Goal: Task Accomplishment & Management: Use online tool/utility

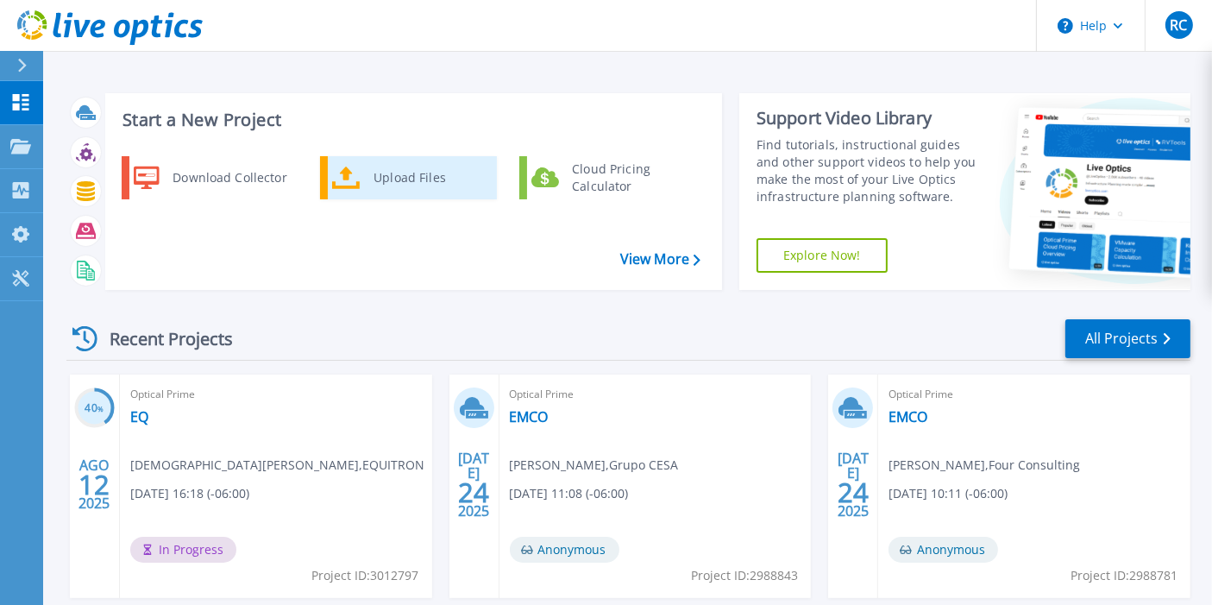
click at [397, 164] on div "Upload Files" at bounding box center [429, 177] width 128 height 34
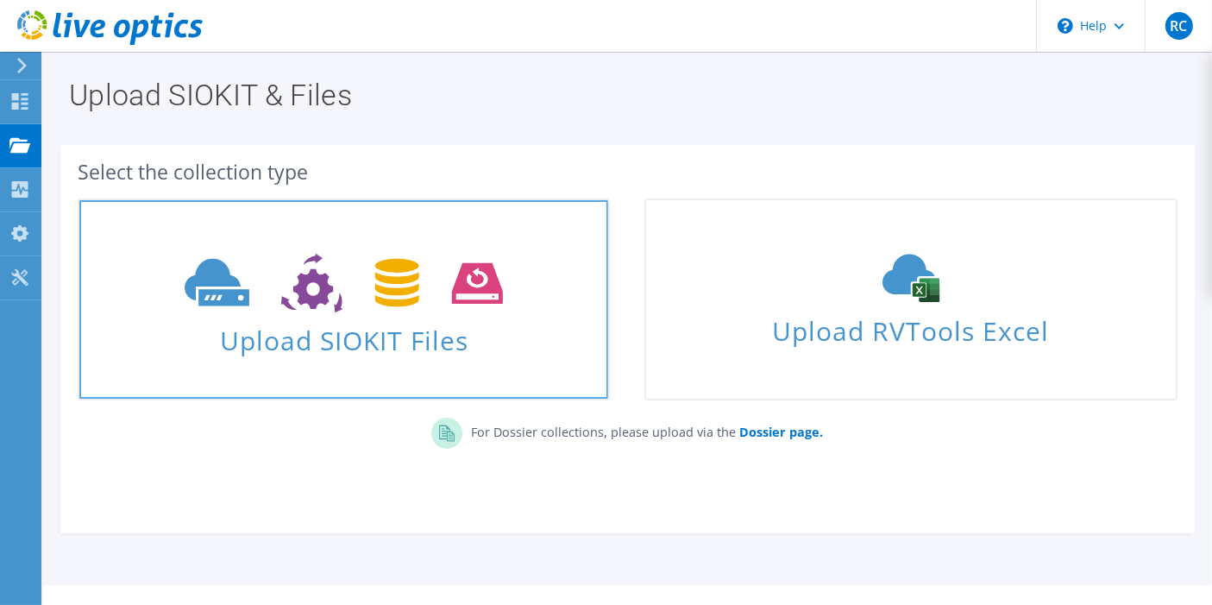
click at [371, 334] on span "Upload SIOKIT Files" at bounding box center [343, 334] width 529 height 37
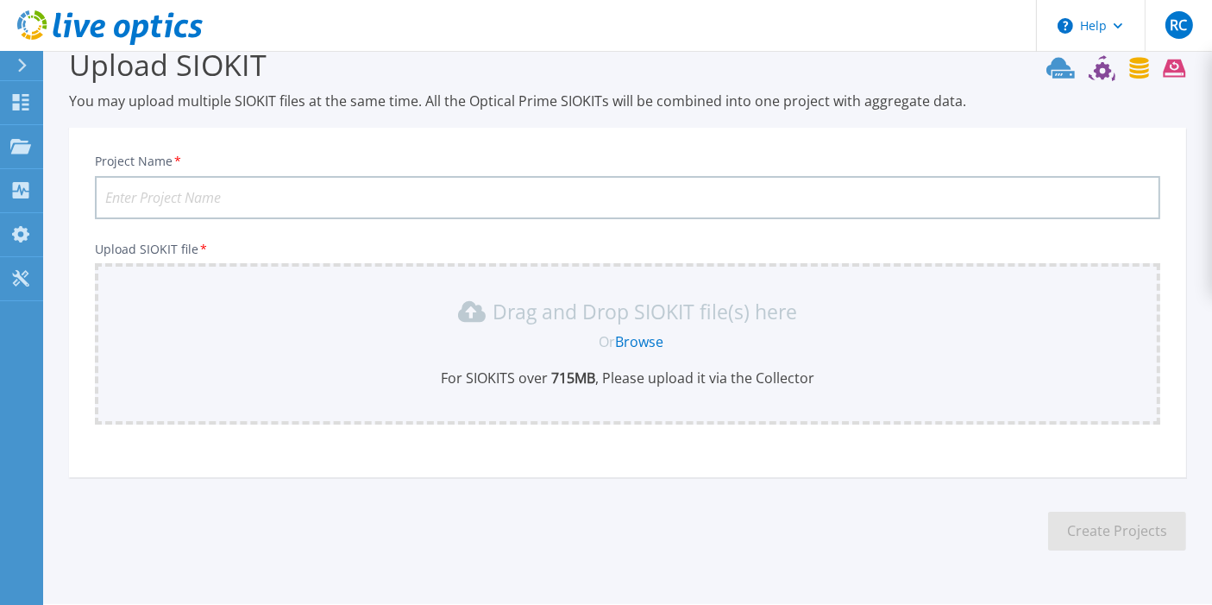
scroll to position [80, 0]
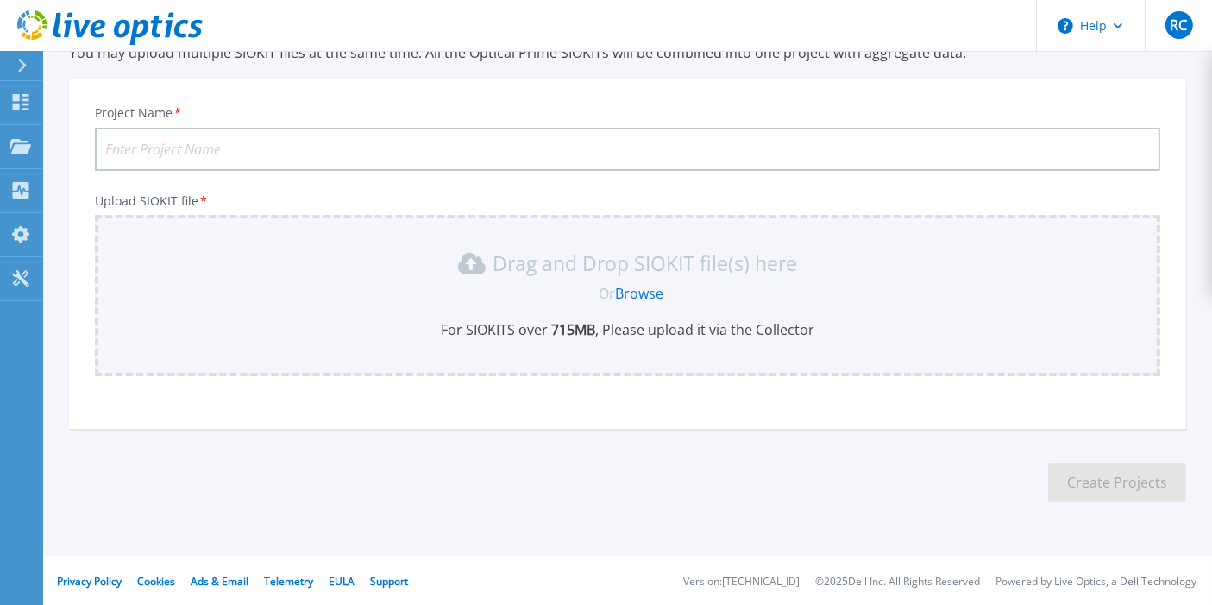
click at [157, 147] on input "Project Name *" at bounding box center [627, 149] width 1065 height 43
type input "E"
drag, startPoint x: 122, startPoint y: 144, endPoint x: 581, endPoint y: 160, distance: 459.1
click at [581, 160] on input "Analysis EMCO" at bounding box center [627, 149] width 1065 height 43
type input "Analysis EMCO"
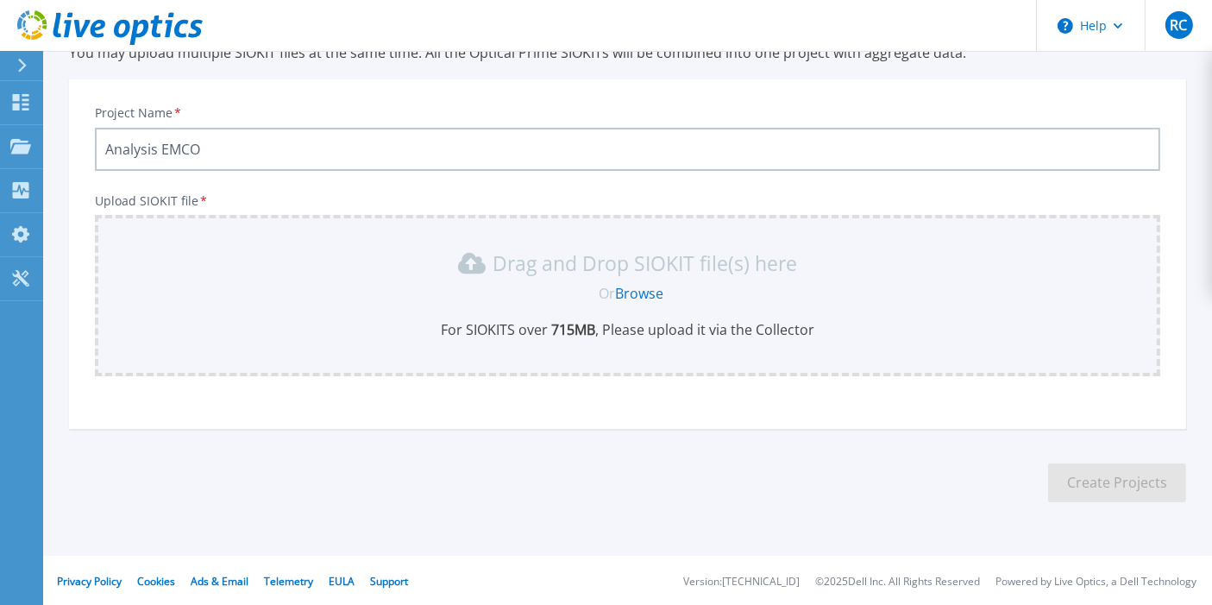
click at [656, 284] on link "Browse" at bounding box center [639, 293] width 48 height 19
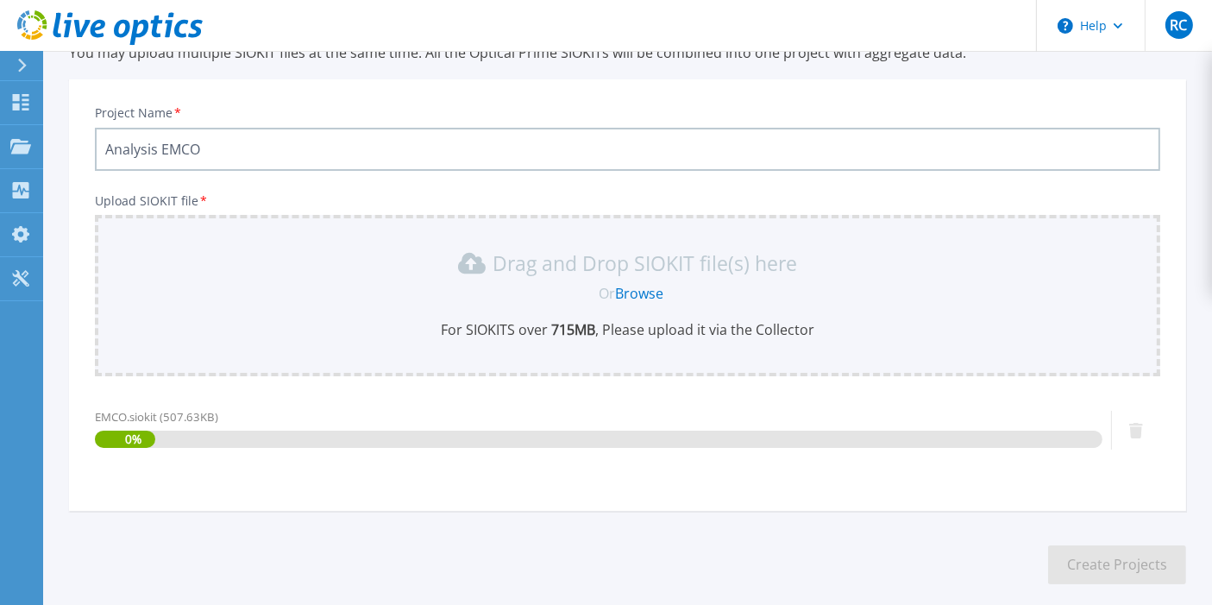
scroll to position [162, 0]
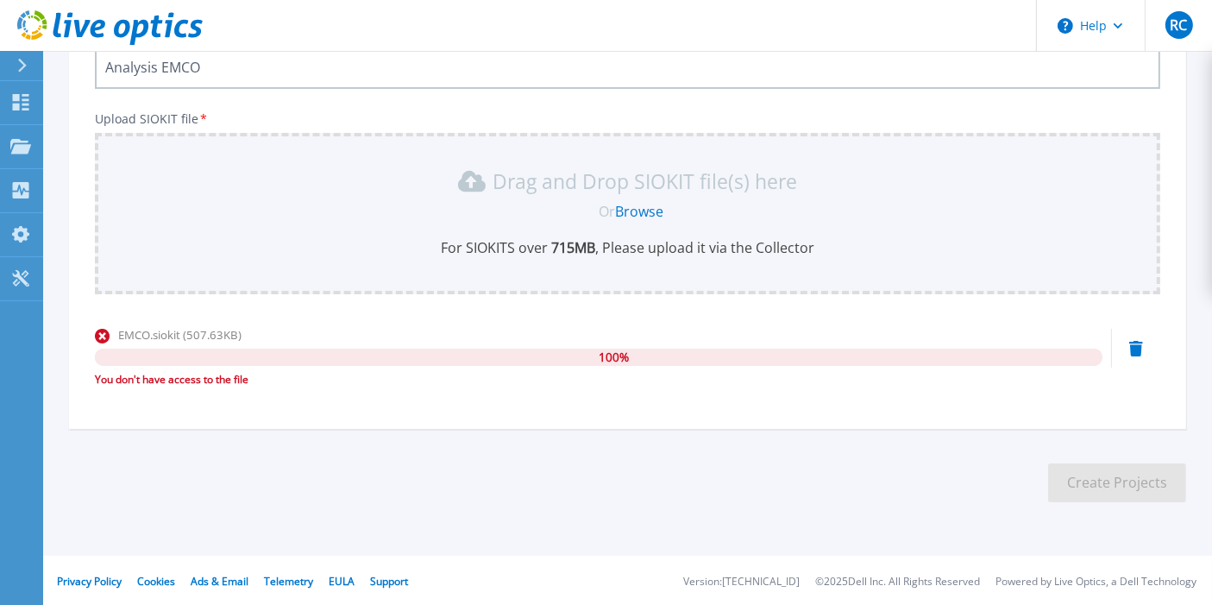
click at [636, 210] on link "Browse" at bounding box center [639, 211] width 48 height 19
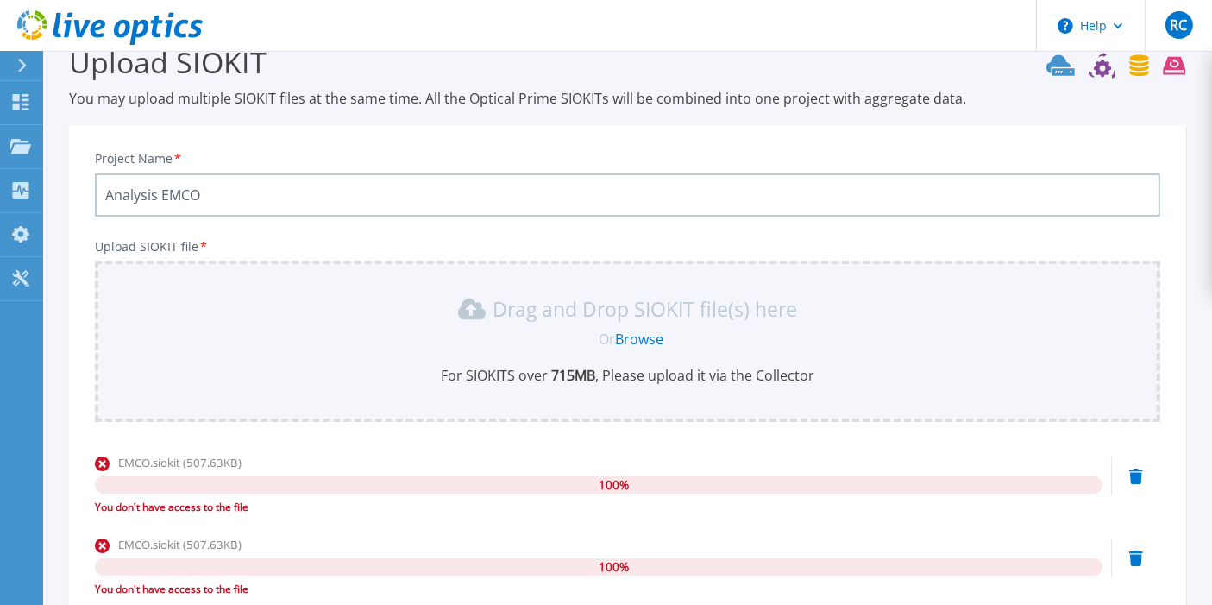
scroll to position [0, 0]
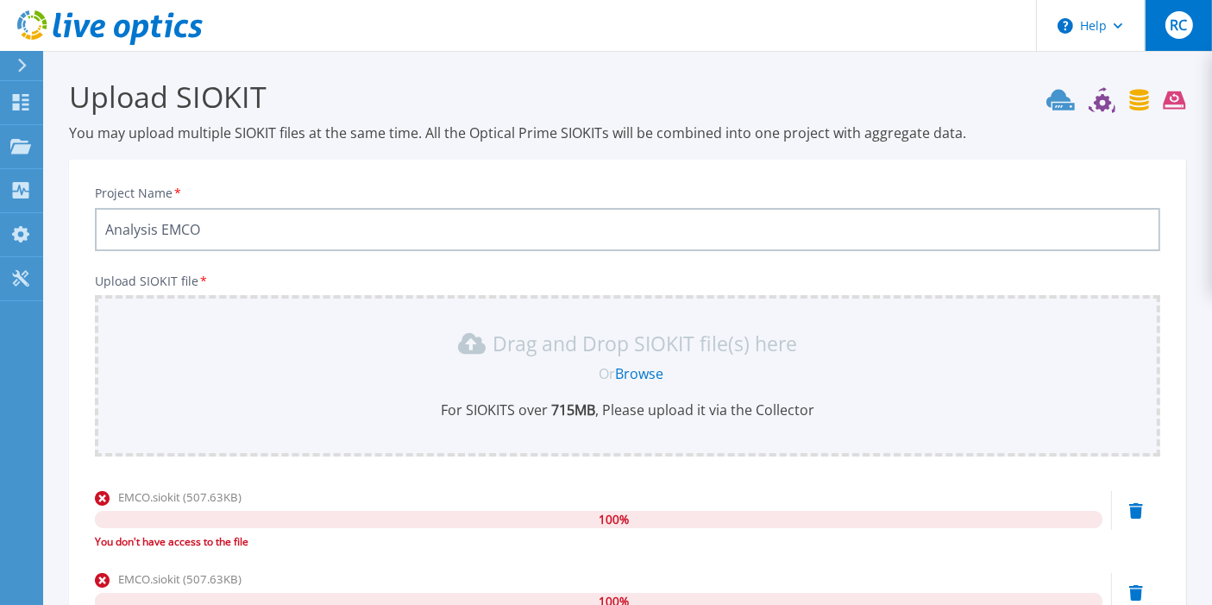
click at [1197, 29] on button "RC" at bounding box center [1177, 25] width 67 height 51
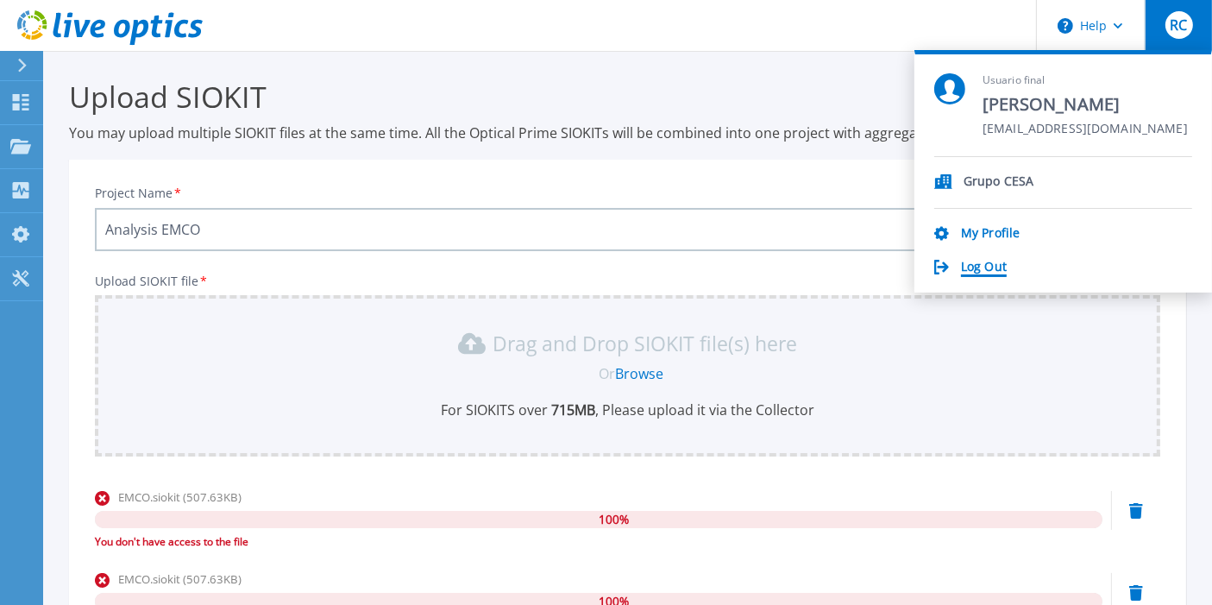
click at [998, 260] on link "Log Out" at bounding box center [984, 268] width 46 height 16
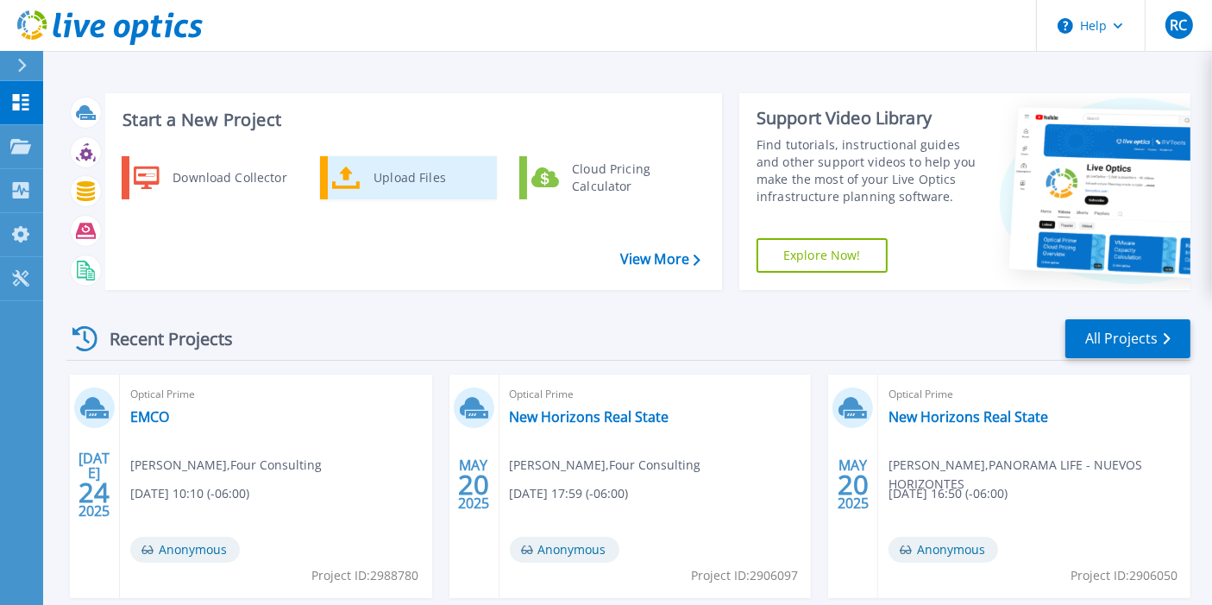
click at [421, 182] on div "Upload Files" at bounding box center [429, 177] width 128 height 34
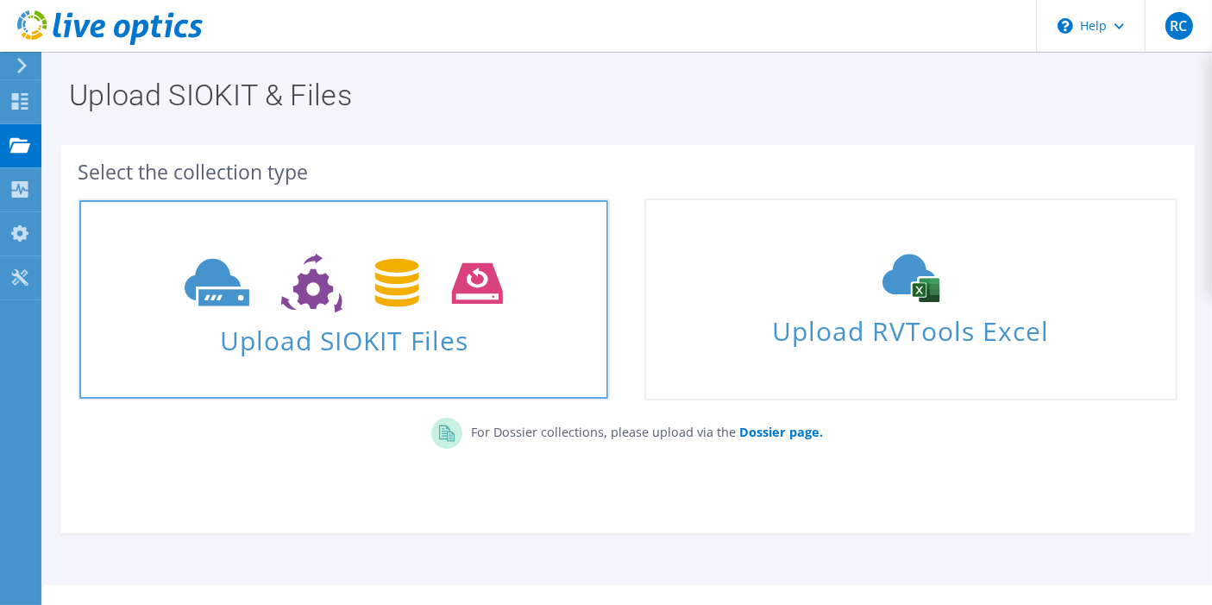
click at [376, 288] on use at bounding box center [344, 284] width 318 height 60
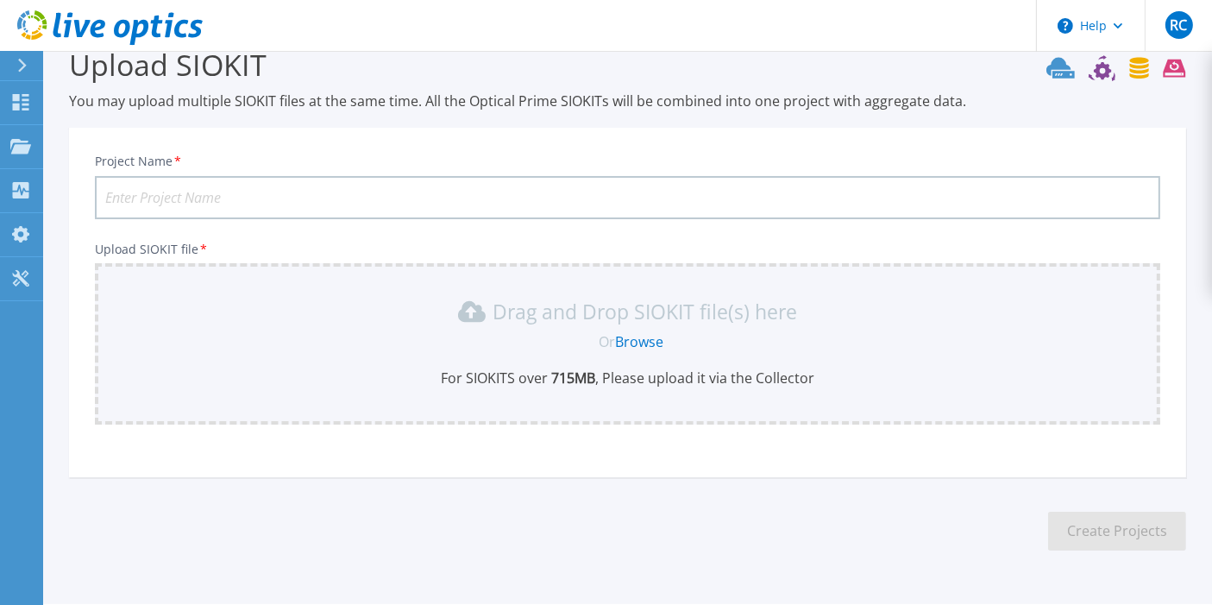
scroll to position [80, 0]
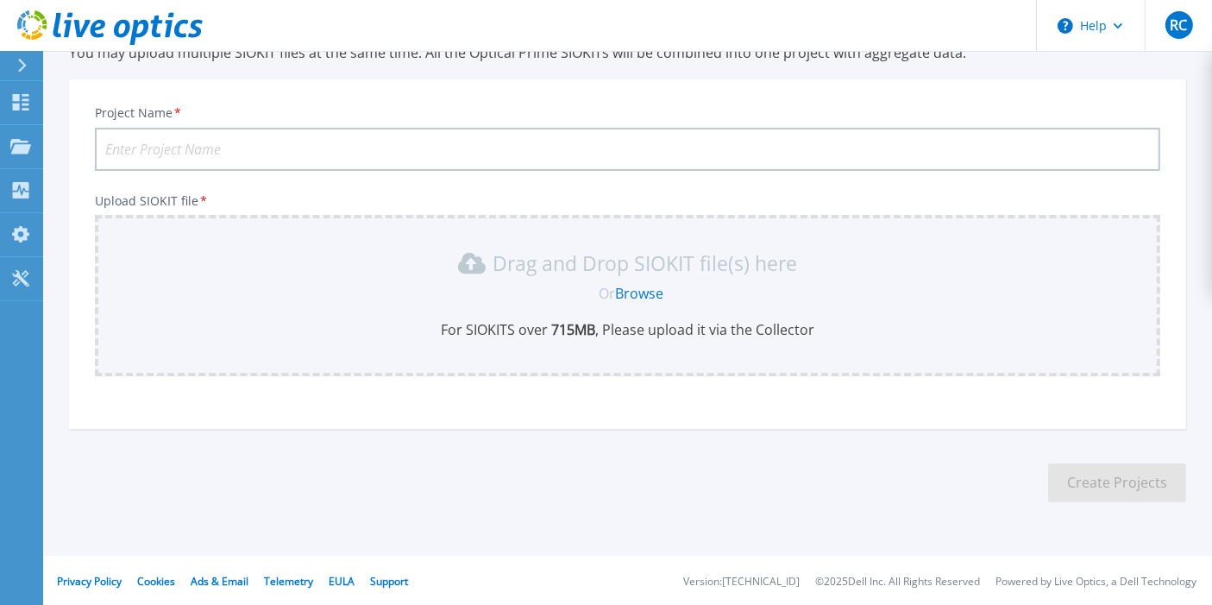
click at [645, 291] on link "Browse" at bounding box center [639, 293] width 48 height 19
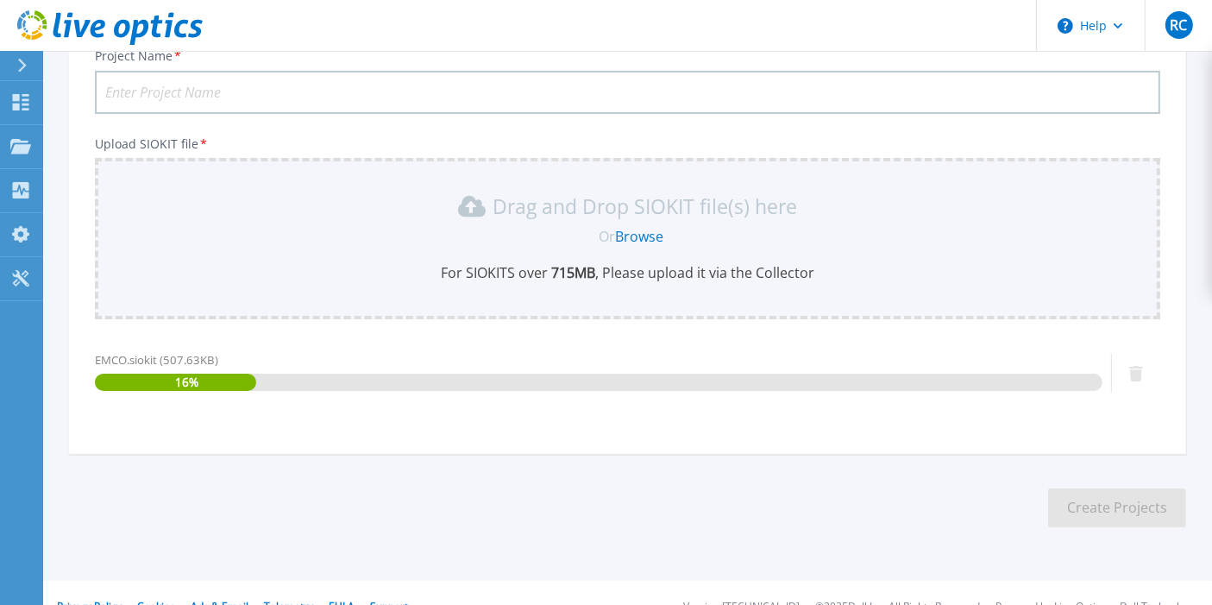
scroll to position [162, 0]
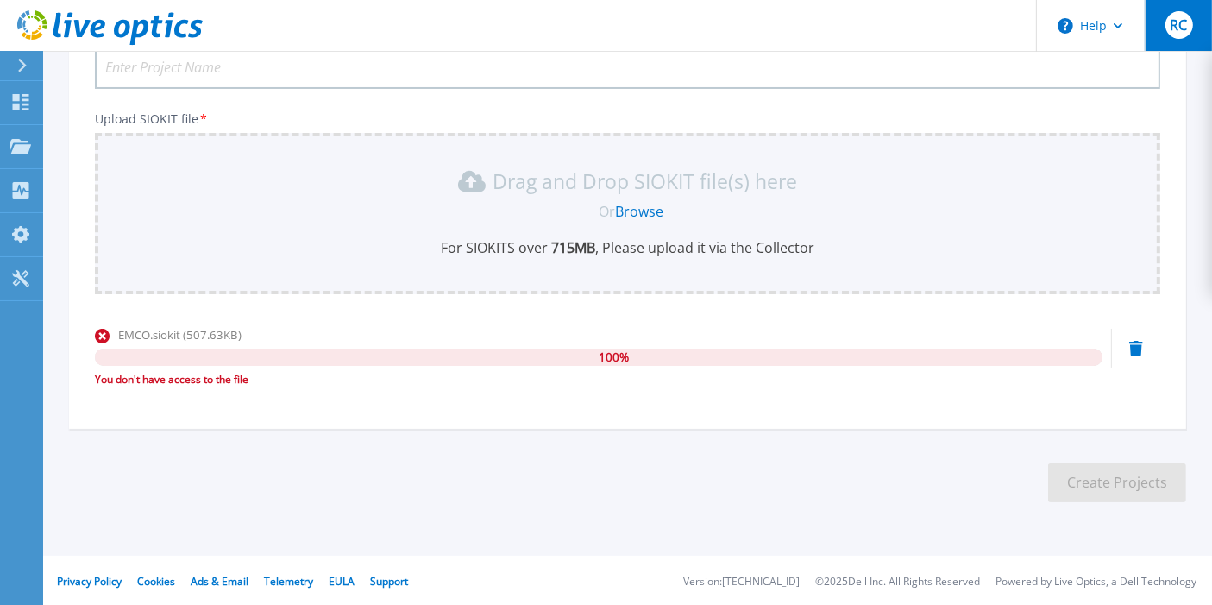
click at [1181, 37] on div "RC" at bounding box center [1179, 25] width 28 height 28
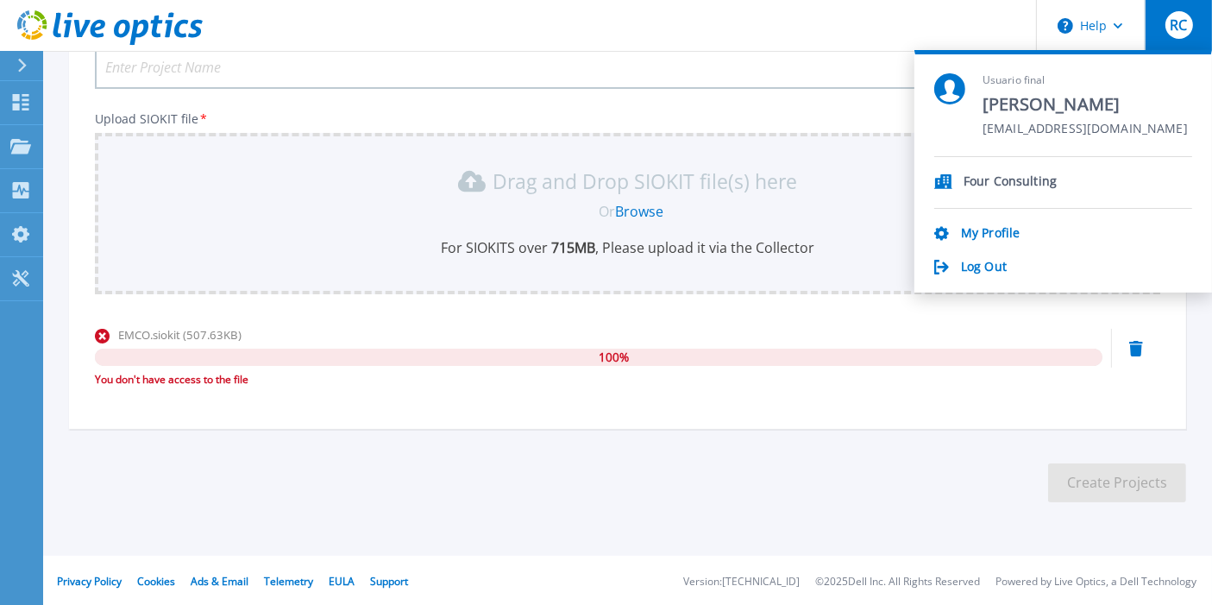
click at [1012, 262] on div "Log Out" at bounding box center [1063, 268] width 258 height 16
click at [987, 277] on section "Usuario final Randall Cruz rcruz@4consultinggroup.com Four Consulting My Profil…" at bounding box center [1063, 171] width 298 height 242
click at [990, 266] on link "Log Out" at bounding box center [984, 268] width 46 height 16
